Goal: Task Accomplishment & Management: Use online tool/utility

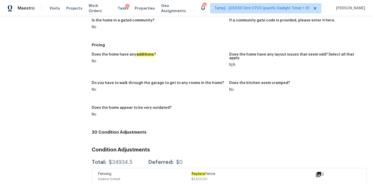
scroll to position [589, 0]
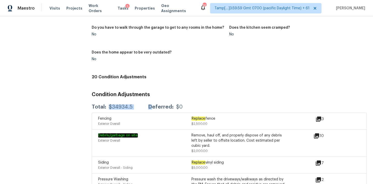
drag, startPoint x: 107, startPoint y: 104, endPoint x: 148, endPoint y: 104, distance: 40.9
click at [148, 105] on div "Total: $34934.5 Deferred: $0" at bounding box center [137, 107] width 91 height 5
copy div "$34934.5"
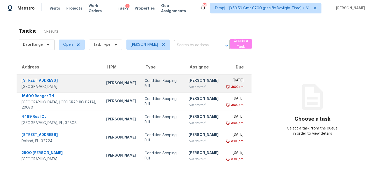
click at [140, 90] on td "Condition Scoping - Full" at bounding box center [162, 84] width 44 height 18
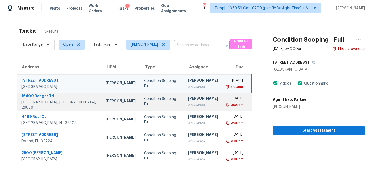
click at [147, 97] on td "Condition Scoping - Full" at bounding box center [162, 102] width 44 height 18
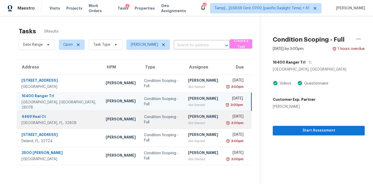
click at [140, 116] on td "Condition Scoping - Full" at bounding box center [162, 120] width 44 height 18
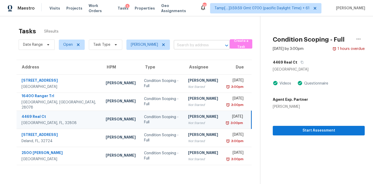
click at [186, 44] on input "text" at bounding box center [194, 45] width 41 height 8
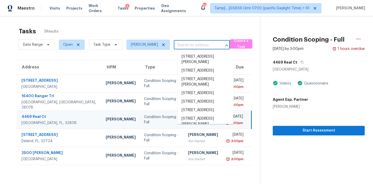
paste input "[STREET_ADDRESS][PERSON_NAME]"
type input "[STREET_ADDRESS][PERSON_NAME]"
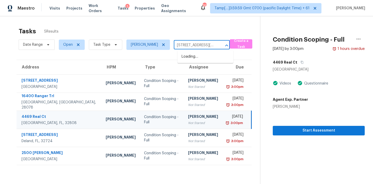
scroll to position [0, 29]
click at [194, 58] on li "[STREET_ADDRESS]" at bounding box center [205, 57] width 56 height 9
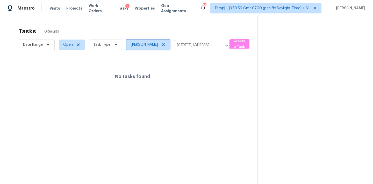
click at [165, 45] on icon at bounding box center [163, 44] width 3 height 3
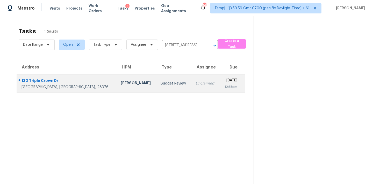
click at [191, 87] on td "Unclaimed" at bounding box center [205, 84] width 28 height 18
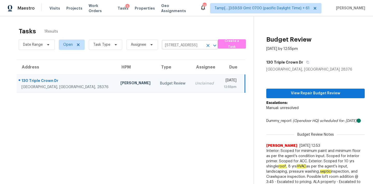
click at [170, 46] on input "[STREET_ADDRESS]" at bounding box center [182, 45] width 41 height 8
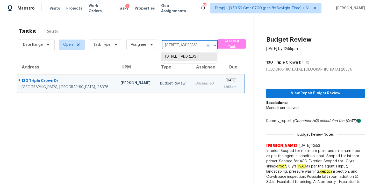
paste input "[STREET_ADDRESS]"
type input "[STREET_ADDRESS]"
click at [174, 59] on li "[STREET_ADDRESS]" at bounding box center [189, 57] width 56 height 9
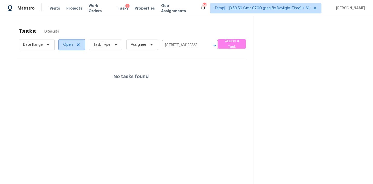
click at [70, 47] on span "Open" at bounding box center [68, 44] width 10 height 5
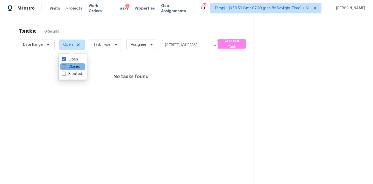
click at [72, 67] on label "Closed" at bounding box center [71, 66] width 19 height 5
click at [65, 67] on input "Closed" at bounding box center [63, 65] width 3 height 3
checkbox input "true"
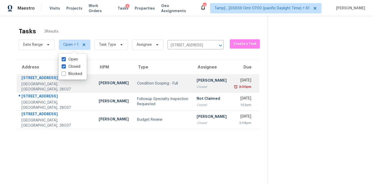
click at [196, 88] on div "Closed" at bounding box center [211, 86] width 30 height 5
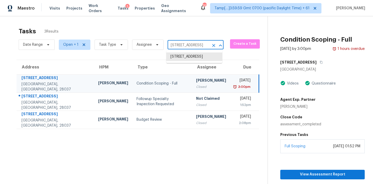
click at [175, 47] on input "264 Flat Rock Dr, Denver, NC 28037" at bounding box center [187, 45] width 41 height 8
paste input "6021 Stone Bluff Dr Clemmons, NC, 27012"
type input "6021 Stone Bluff Dr Clemmons, NC, 27012"
click at [180, 59] on li "6021 Stone Bluff Dr, Clemmons, NC 27012" at bounding box center [194, 57] width 56 height 9
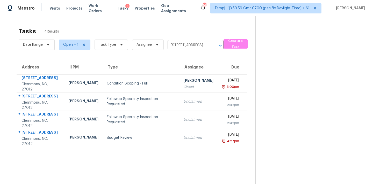
click at [173, 87] on td "Condition Scoping - Full" at bounding box center [141, 84] width 77 height 18
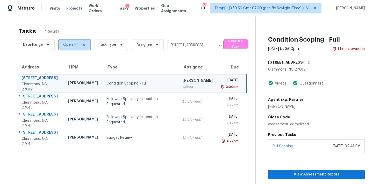
click at [69, 45] on span "Open + 1" at bounding box center [70, 44] width 15 height 5
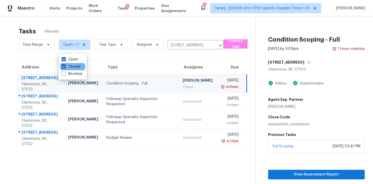
click at [76, 68] on label "Closed" at bounding box center [71, 66] width 19 height 5
click at [65, 68] on input "Closed" at bounding box center [63, 65] width 3 height 3
checkbox input "false"
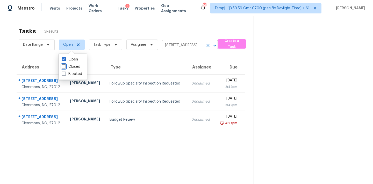
click at [207, 45] on icon "Clear" at bounding box center [207, 45] width 3 height 3
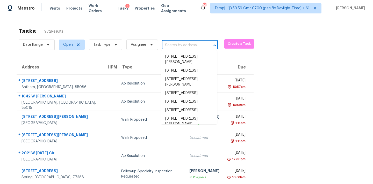
click at [175, 49] on input "text" at bounding box center [182, 45] width 41 height 8
paste input "9432 Bruntsfield Dr, Jacksonville, FL 32244"
type input "9432 Bruntsfield Dr, Jacksonville, FL 32244"
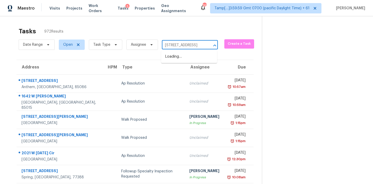
scroll to position [0, 34]
click at [176, 59] on li "9432 Bruntsfield Dr, Jacksonville, FL 32244" at bounding box center [189, 57] width 56 height 9
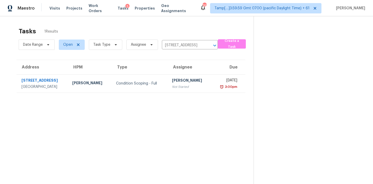
click at [174, 81] on div "[PERSON_NAME]" at bounding box center [189, 81] width 35 height 6
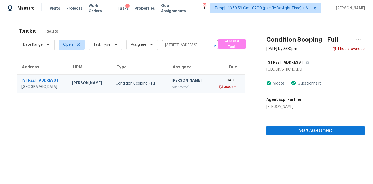
click at [189, 86] on div "Not Started" at bounding box center [188, 86] width 35 height 5
click at [211, 87] on td "Mon, Aug 11th 2025 3:00pm" at bounding box center [228, 84] width 34 height 18
click at [287, 129] on span "Start Assessment" at bounding box center [315, 131] width 90 height 6
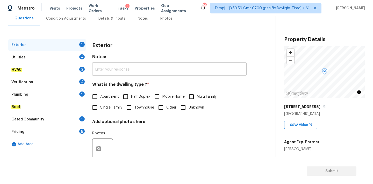
scroll to position [65, 0]
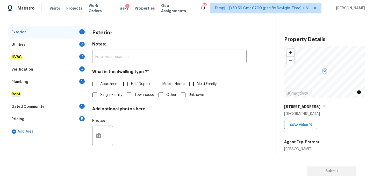
click at [116, 96] on span "Single Family" at bounding box center [111, 94] width 22 height 5
click at [100, 96] on input "Single Family" at bounding box center [94, 95] width 11 height 11
checkbox input "true"
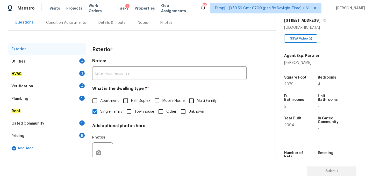
scroll to position [43, 0]
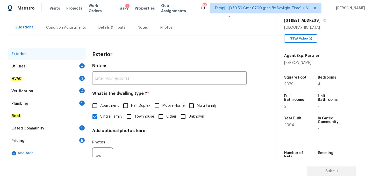
click at [71, 26] on div "Condition Adjustments" at bounding box center [66, 27] width 40 height 5
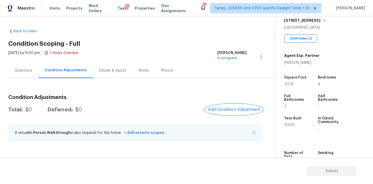
click at [222, 105] on button "Add Condition Adjustment" at bounding box center [233, 109] width 58 height 11
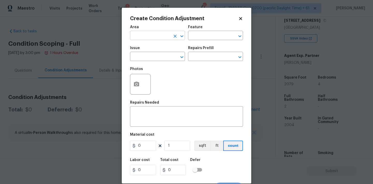
click at [154, 38] on input "text" at bounding box center [150, 36] width 40 height 8
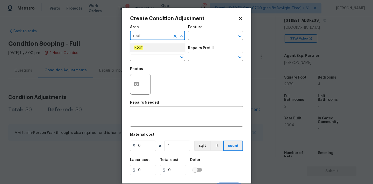
click at [153, 48] on li "Roof" at bounding box center [157, 47] width 55 height 9
type input "Roof"
click at [153, 57] on input "text" at bounding box center [150, 57] width 40 height 8
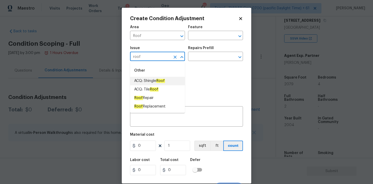
click at [153, 79] on span "ACQ: Shingle Roof" at bounding box center [149, 80] width 31 height 5
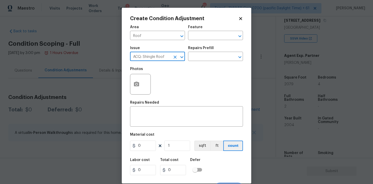
type input "ACQ: Shingle Roof"
click at [215, 52] on div "Repairs Prefill" at bounding box center [215, 49] width 55 height 7
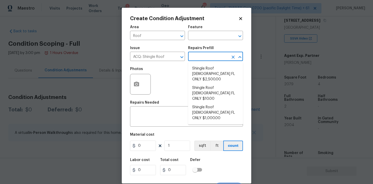
click at [214, 55] on input "text" at bounding box center [208, 57] width 40 height 8
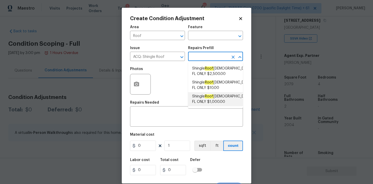
click at [213, 98] on em "Roof" at bounding box center [208, 96] width 9 height 4
type input "Acquisition"
type textarea "Acquisition Scope (Florida Only): Shingle Roof 5-9 years in age maintenance."
type input "1000"
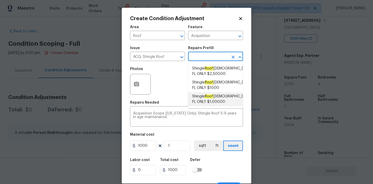
click at [219, 103] on span "Shingle Roof 5-9 Years Old FL ONLY $1,000.00" at bounding box center [221, 99] width 59 height 11
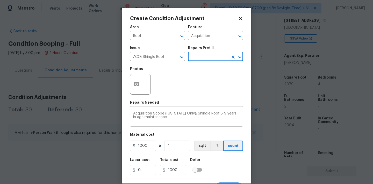
click at [214, 114] on textarea "Acquisition Scope (Florida Only): Shingle Roof 5-9 years in age maintenance." at bounding box center [186, 117] width 107 height 11
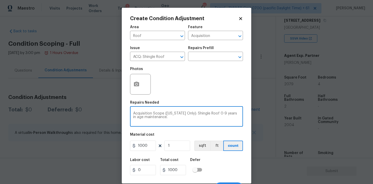
type textarea "Acquisition Scope ([US_STATE] Only): Shingle Roof 0-9 years in age maintenance."
click at [180, 146] on input "1" at bounding box center [177, 146] width 26 height 10
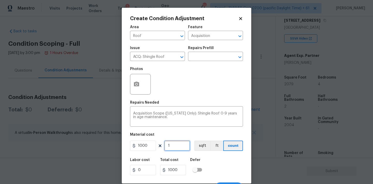
scroll to position [9, 0]
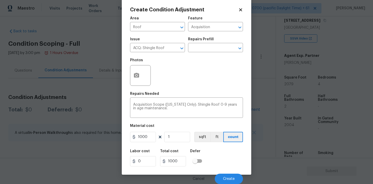
click at [226, 173] on div "Cancel Create" at bounding box center [186, 177] width 113 height 14
click at [227, 178] on span "Create" at bounding box center [229, 179] width 12 height 4
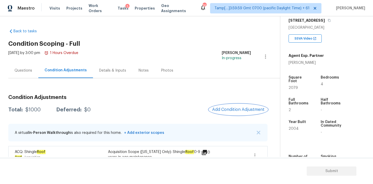
scroll to position [0, 0]
click at [237, 110] on span "Add Condition Adjustment" at bounding box center [238, 109] width 52 height 5
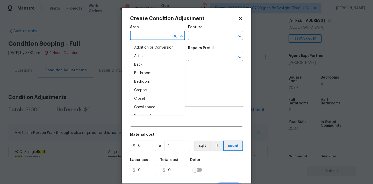
click at [157, 33] on input "text" at bounding box center [150, 36] width 40 height 8
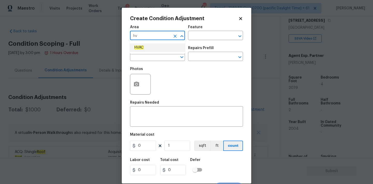
click at [152, 47] on li "HVAC" at bounding box center [157, 47] width 55 height 9
type input "HVAC"
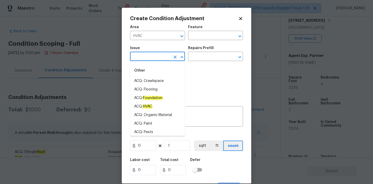
click at [152, 56] on input "text" at bounding box center [150, 57] width 40 height 8
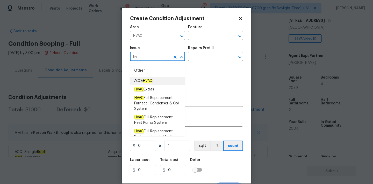
click at [152, 81] on em "HVAC" at bounding box center [148, 81] width 10 height 4
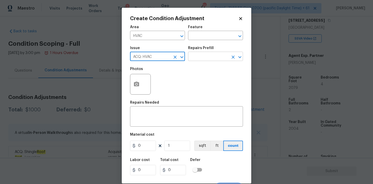
type input "ACQ: HVAC"
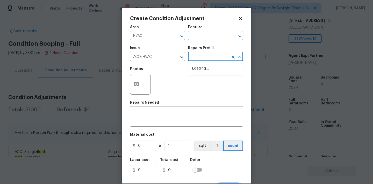
click at [206, 56] on input "text" at bounding box center [208, 57] width 40 height 8
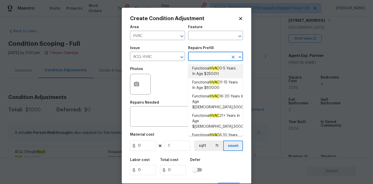
click at [207, 68] on span "Functional HVAC 0-5 Years In Age $250.00" at bounding box center [215, 71] width 47 height 11
type input "Acquisition"
type textarea "Acquisition Scope: Functional HVAC 0-5 years"
type input "250"
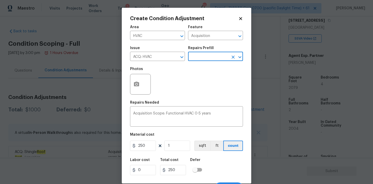
scroll to position [9, 0]
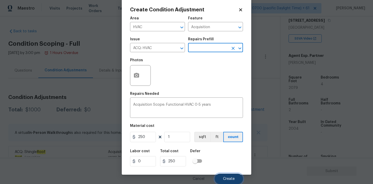
click at [225, 175] on button "Create" at bounding box center [229, 179] width 28 height 10
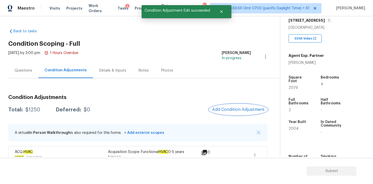
scroll to position [32, 0]
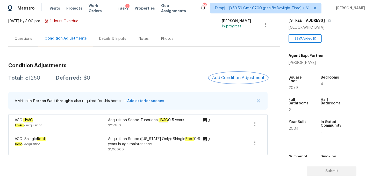
click at [226, 77] on span "Add Condition Adjustment" at bounding box center [238, 78] width 52 height 5
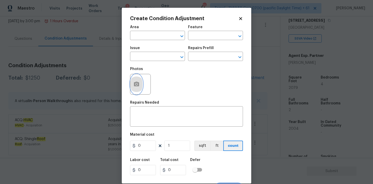
click at [141, 89] on button "button" at bounding box center [136, 84] width 12 height 20
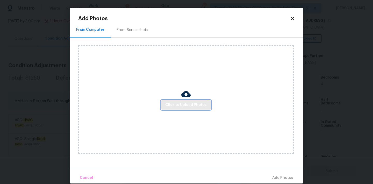
click at [172, 106] on span "Click to Upload Photos" at bounding box center [185, 105] width 41 height 6
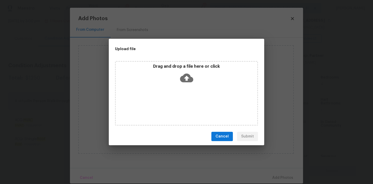
click at [189, 75] on icon at bounding box center [186, 78] width 13 height 9
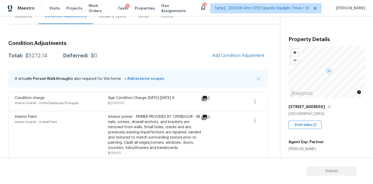
scroll to position [61, 0]
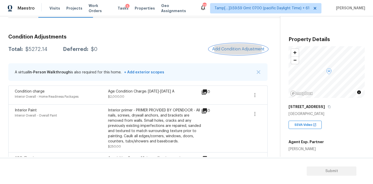
click at [225, 49] on span "Add Condition Adjustment" at bounding box center [238, 49] width 52 height 5
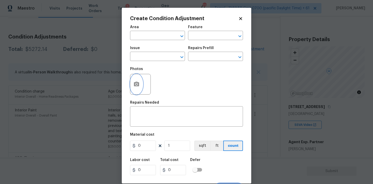
click at [137, 86] on icon "button" at bounding box center [136, 84] width 5 height 5
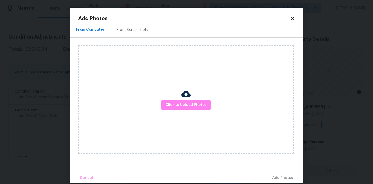
click at [178, 111] on div "Click to Upload Photos" at bounding box center [185, 99] width 215 height 109
click at [178, 107] on span "Click to Upload Photos" at bounding box center [185, 105] width 41 height 6
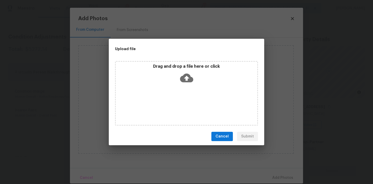
click at [187, 81] on icon at bounding box center [186, 78] width 13 height 9
